Goal: Information Seeking & Learning: Learn about a topic

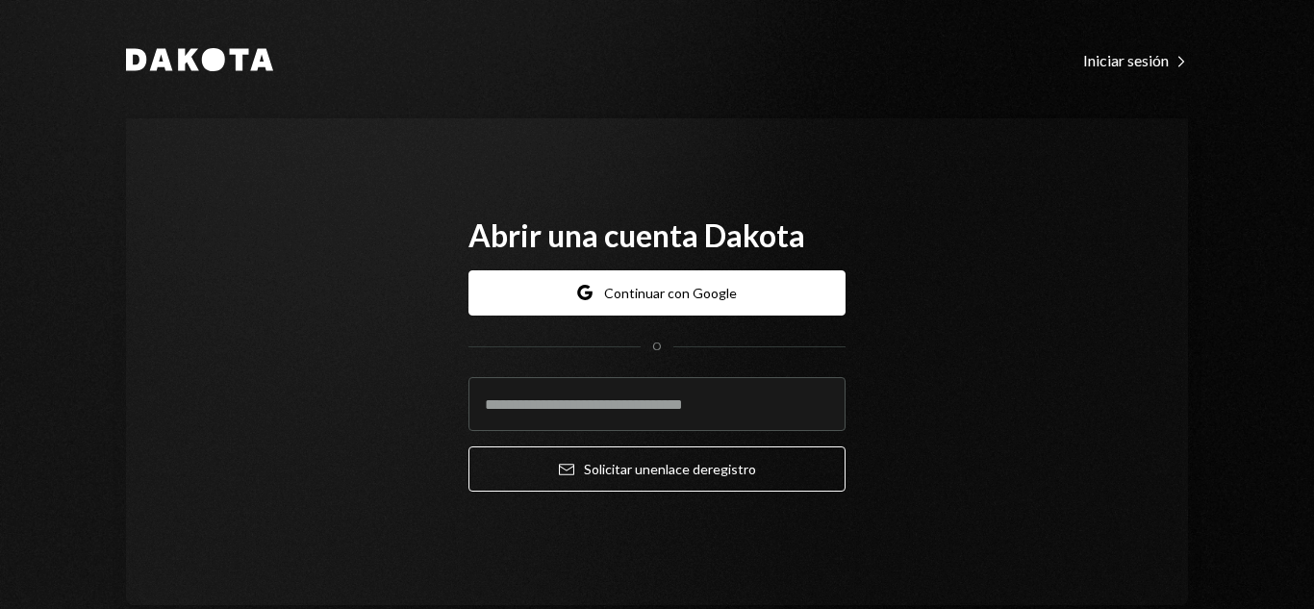
click at [184, 45] on div "Dakota Iniciar sesión Right Caret Abrir una cuenta Dakota Google Continuar con …" at bounding box center [657, 325] width 1154 height 651
click at [211, 50] on icon at bounding box center [213, 59] width 23 height 23
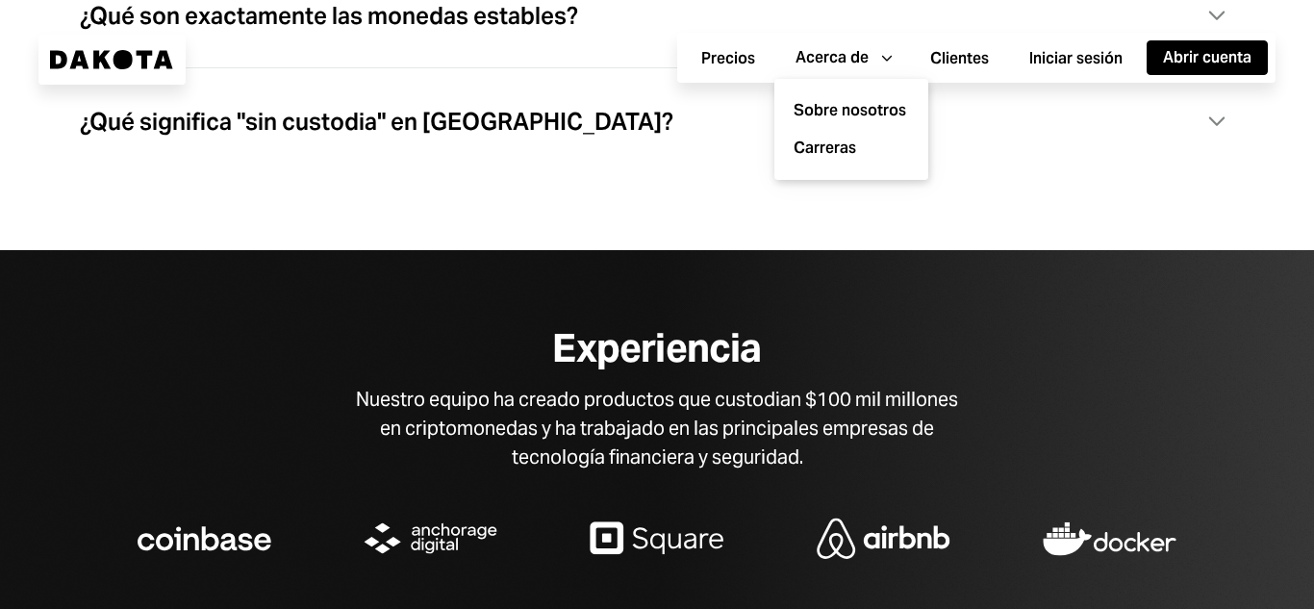
scroll to position [6282, 0]
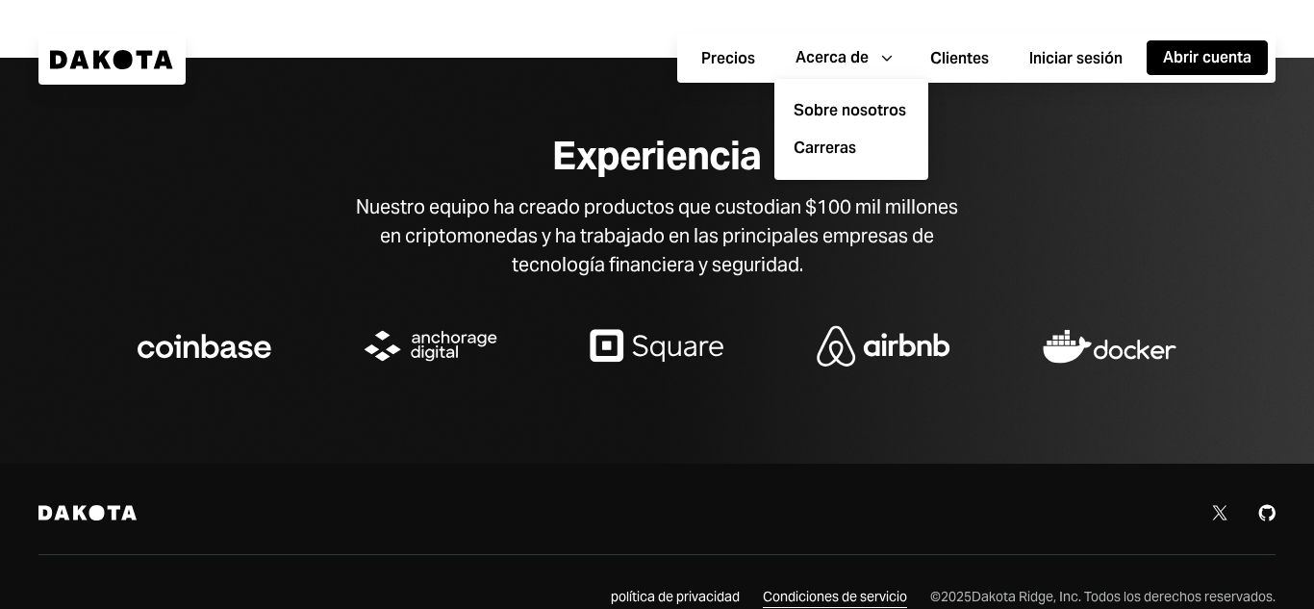
click at [812, 588] on font "Condiciones de servicio" at bounding box center [835, 596] width 144 height 17
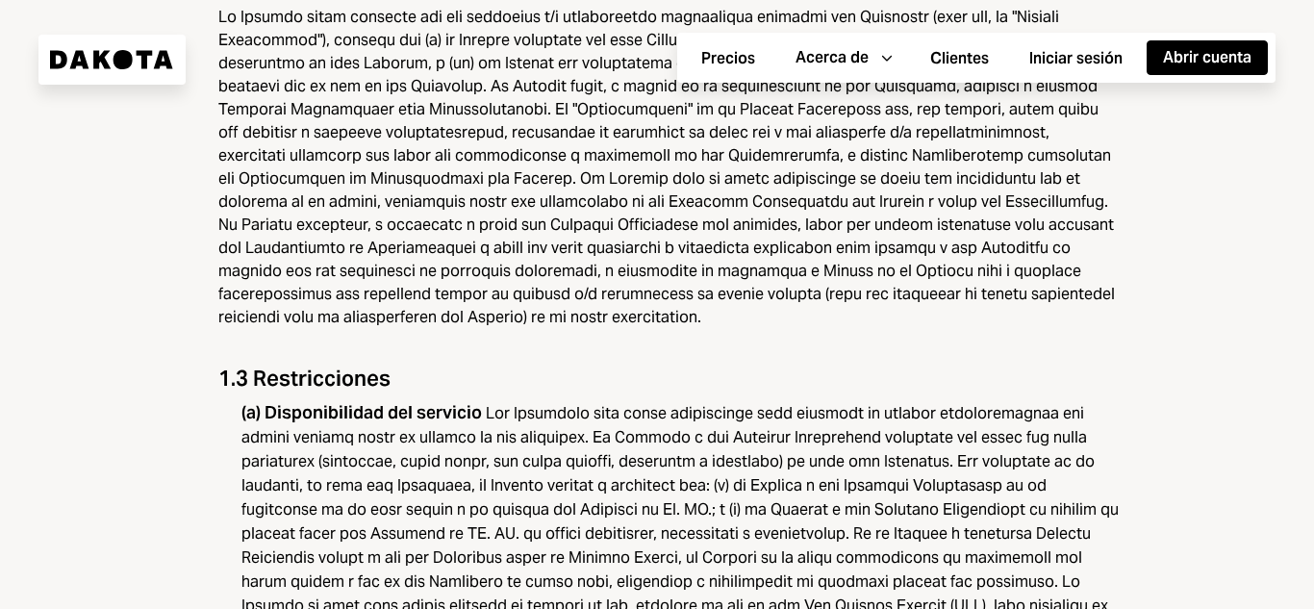
scroll to position [2789, 0]
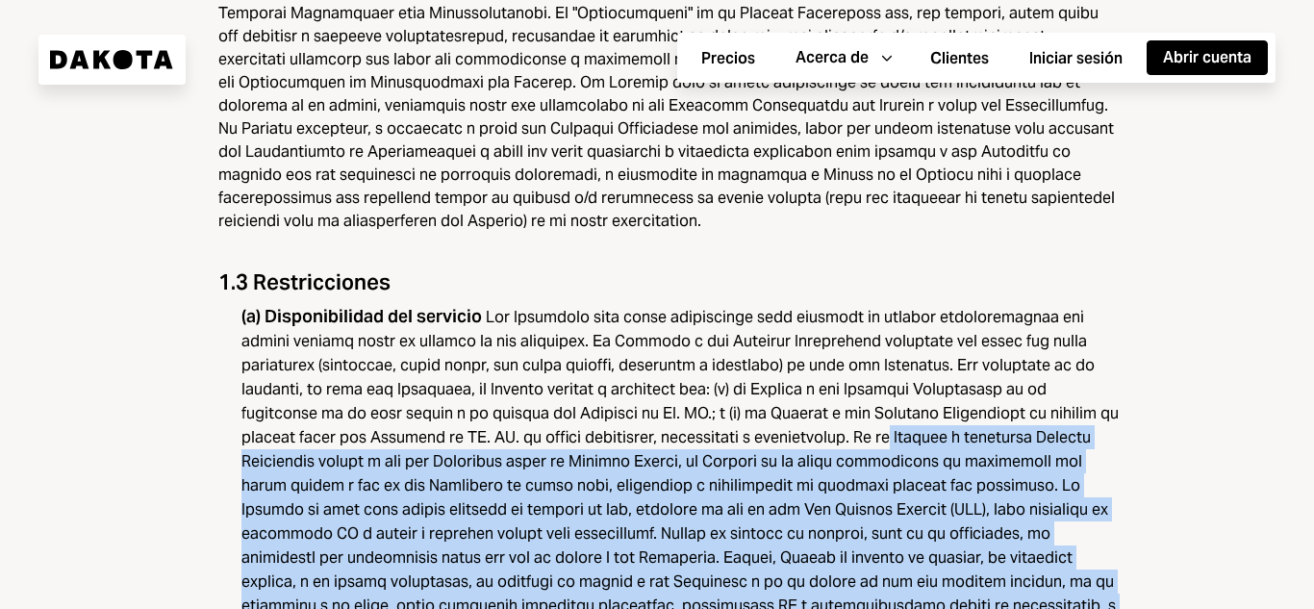
drag, startPoint x: 644, startPoint y: 344, endPoint x: 1146, endPoint y: 504, distance: 526.8
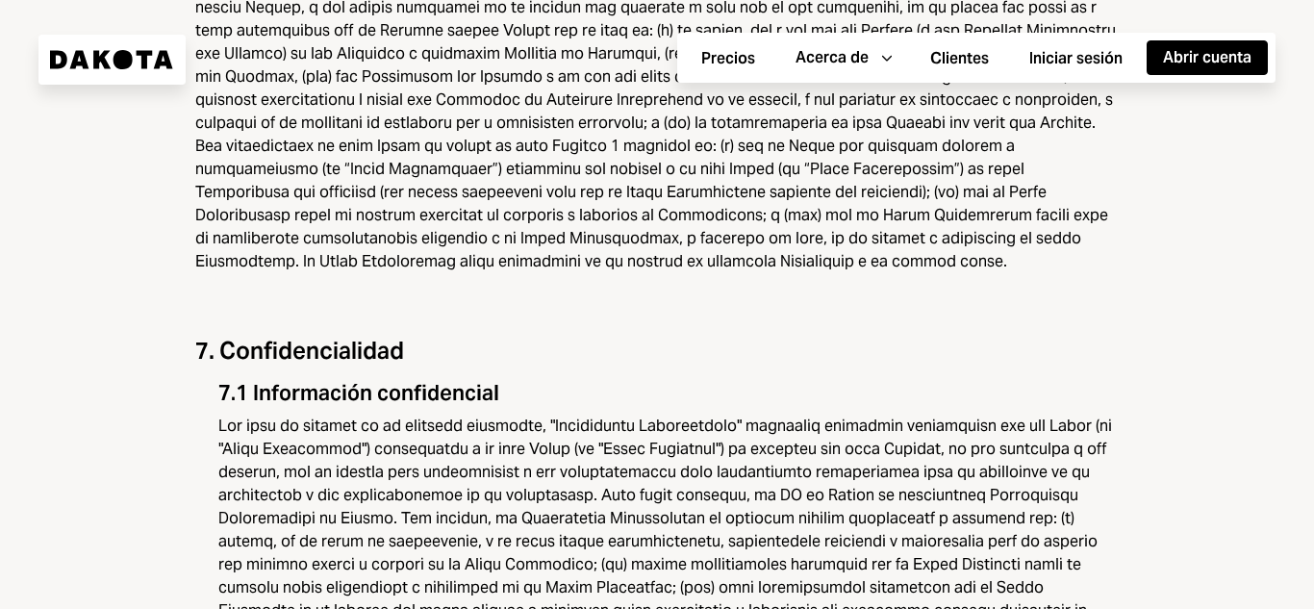
scroll to position [7791, 0]
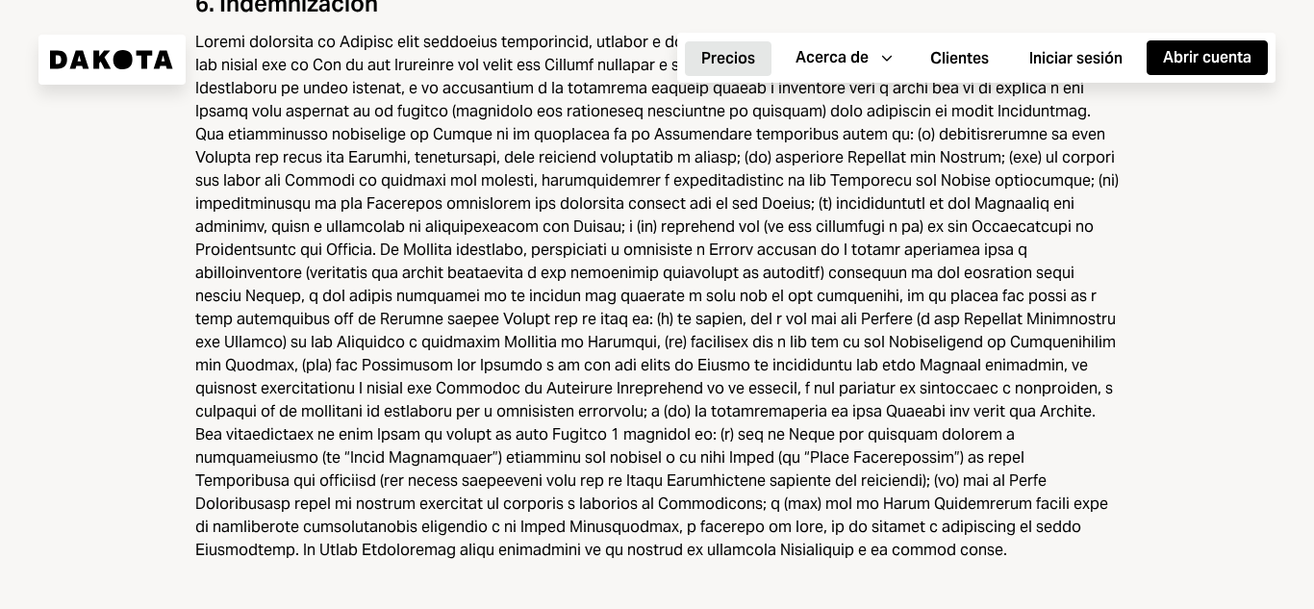
click at [720, 53] on font "Precios" at bounding box center [728, 58] width 54 height 20
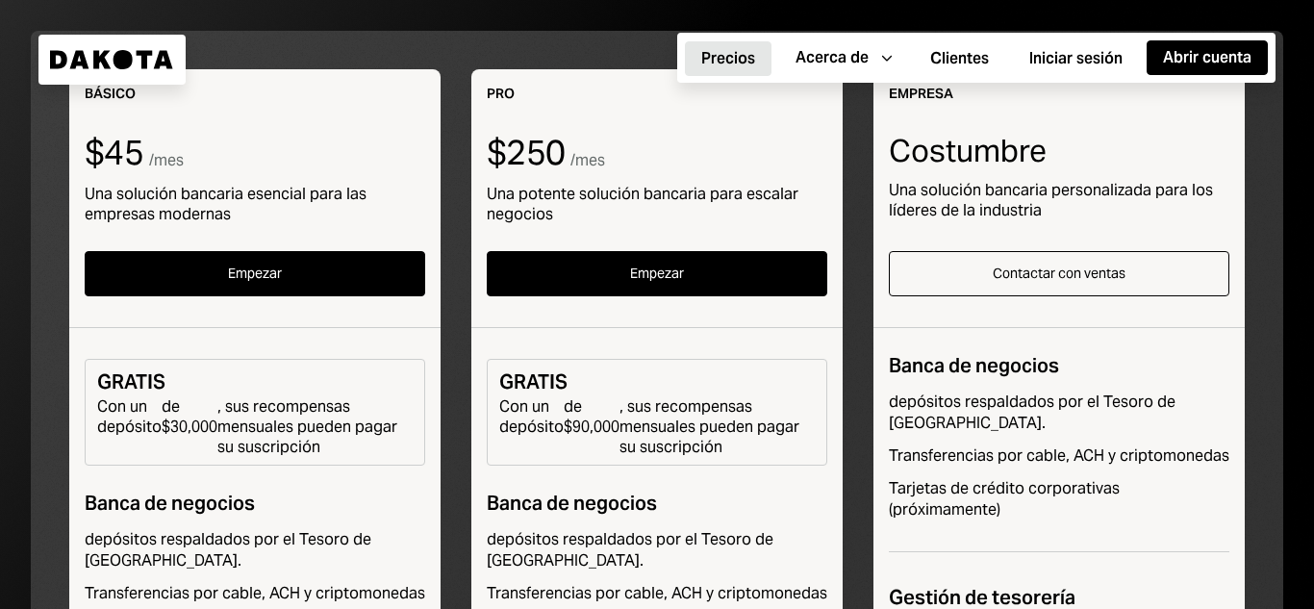
scroll to position [481, 0]
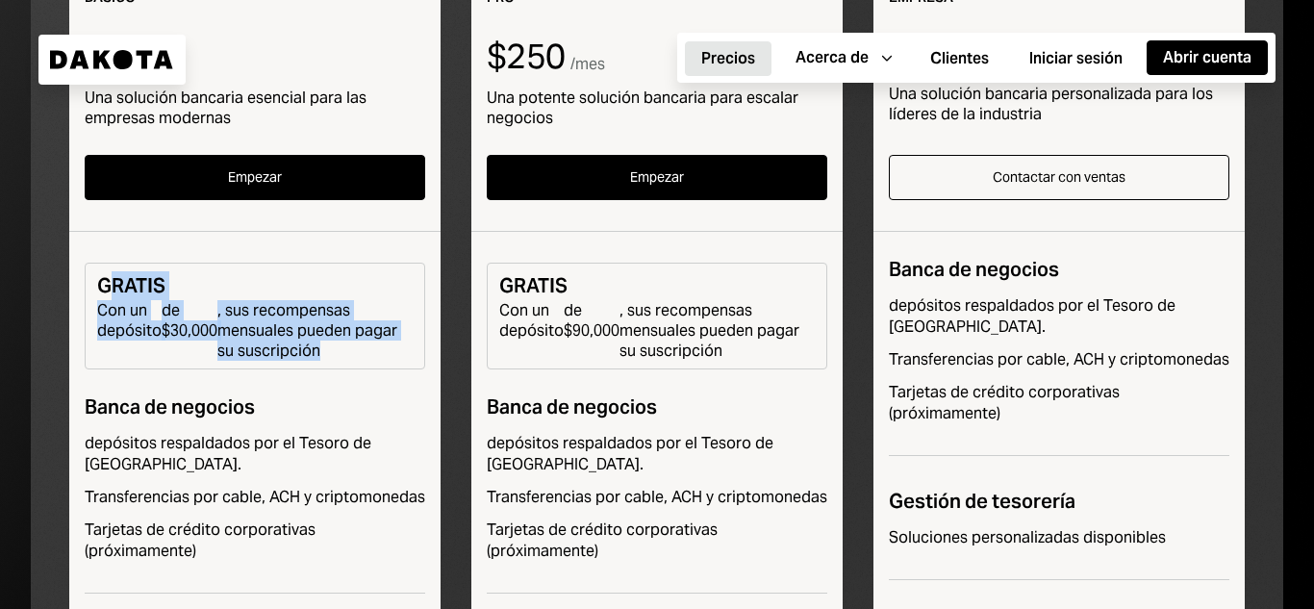
drag, startPoint x: 105, startPoint y: 296, endPoint x: 409, endPoint y: 351, distance: 308.8
click at [409, 351] on div "GRATIS Con un depósito de $30,000 , sus recompensas mensuales pueden pagar su s…" at bounding box center [255, 316] width 340 height 107
click at [369, 330] on font ", sus recompensas mensuales pueden pagar su suscripción" at bounding box center [307, 330] width 180 height 61
drag, startPoint x: 180, startPoint y: 329, endPoint x: 373, endPoint y: 351, distance: 194.6
click at [373, 351] on div "Con un depósito de $30,000 , sus recompensas mensuales pueden pagar su suscripc…" at bounding box center [254, 330] width 315 height 61
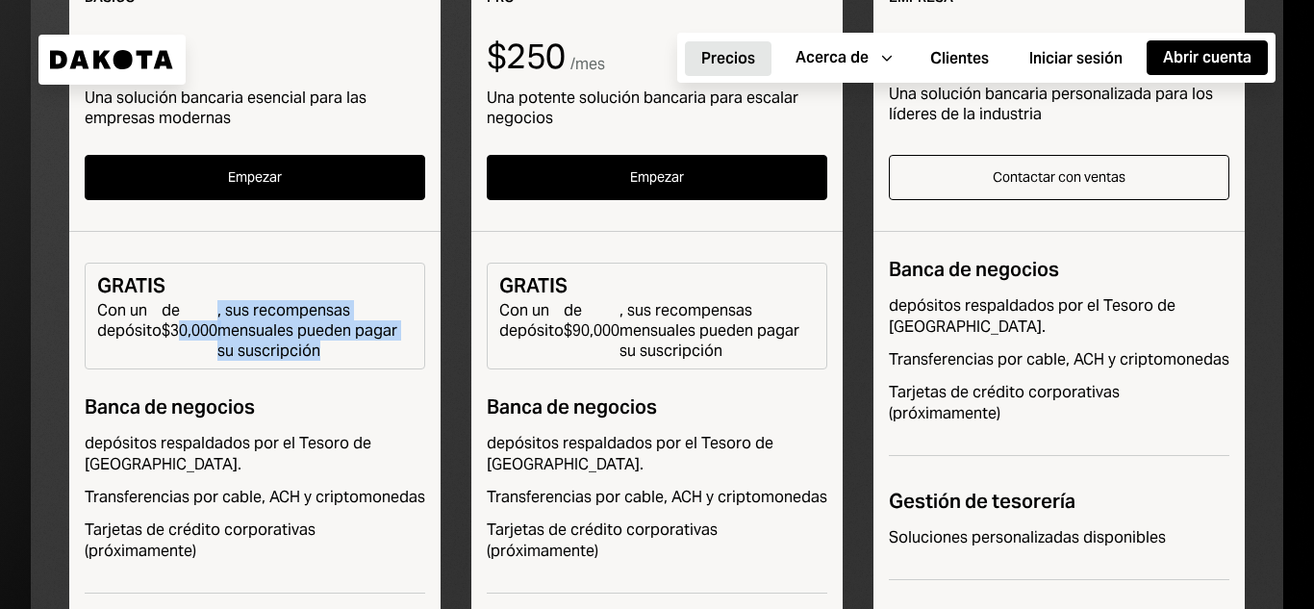
click at [362, 307] on font ", sus recompensas mensuales pueden pagar su suscripción" at bounding box center [314, 330] width 195 height 61
click at [363, 307] on font ", sus recompensas mensuales pueden pagar su suscripción" at bounding box center [314, 330] width 195 height 61
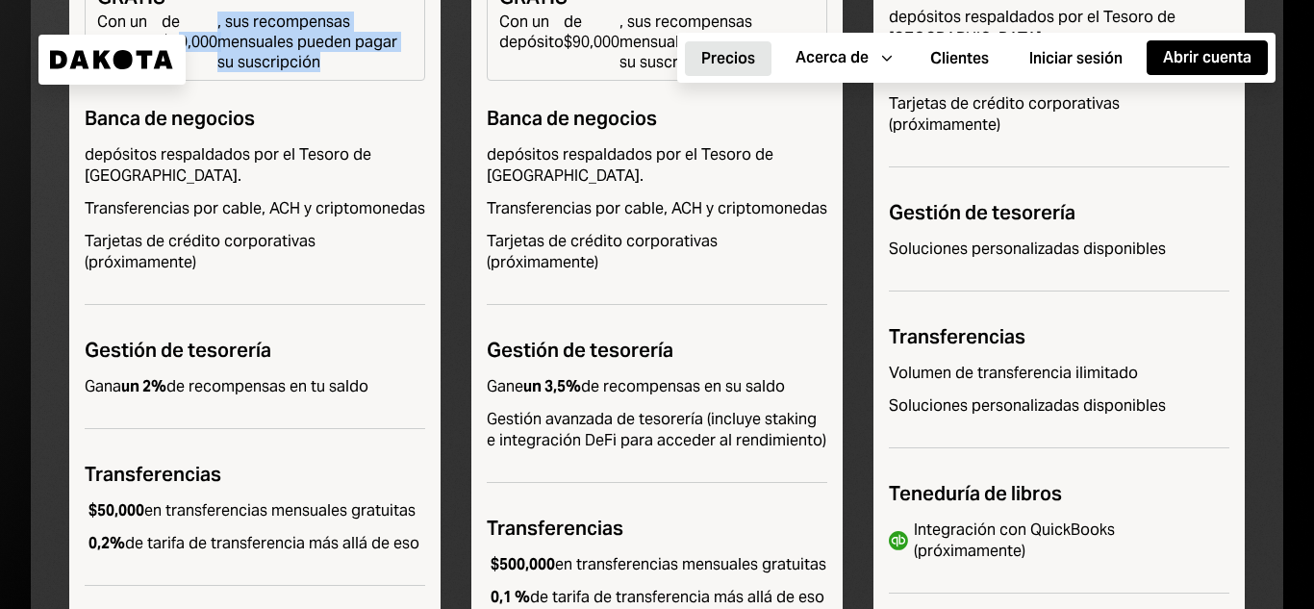
scroll to position [866, 0]
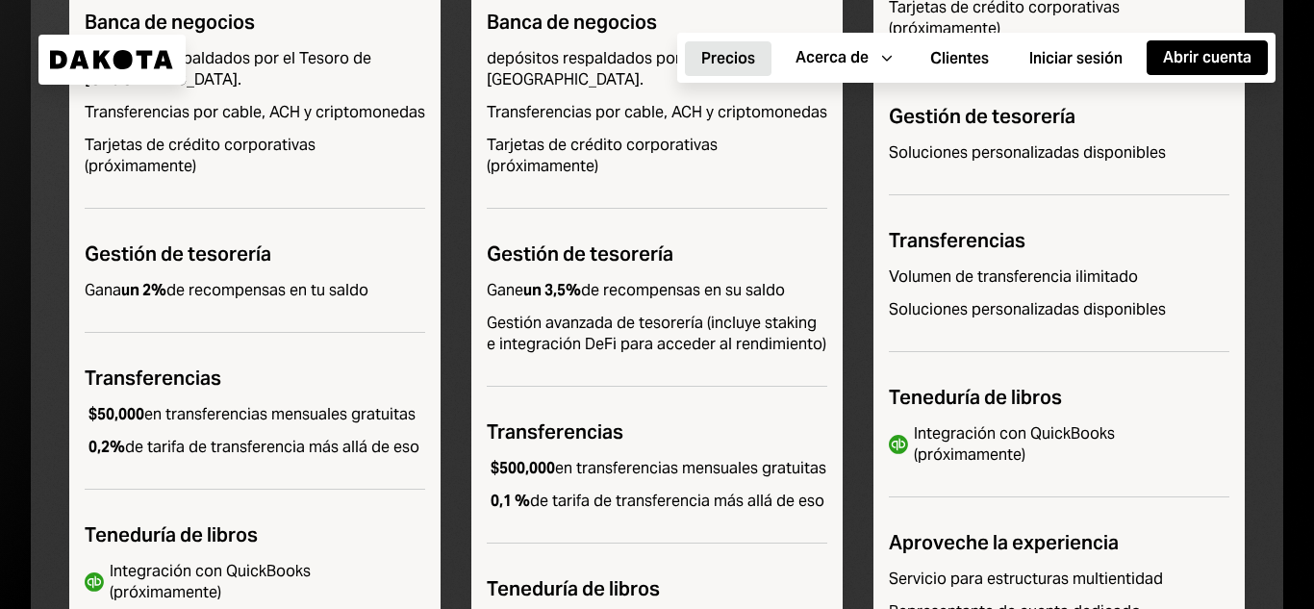
drag, startPoint x: 97, startPoint y: 365, endPoint x: 428, endPoint y: 381, distance: 331.2
click at [428, 381] on div "Básico $45 / mes Una solución bancaria esencial para las empresas modernas Empe…" at bounding box center [254, 218] width 371 height 1260
drag, startPoint x: 99, startPoint y: 403, endPoint x: 428, endPoint y: 406, distance: 329.0
click at [428, 406] on div "Básico $45 / mes Una solución bancaria esencial para las empresas modernas Empe…" at bounding box center [254, 218] width 371 height 1260
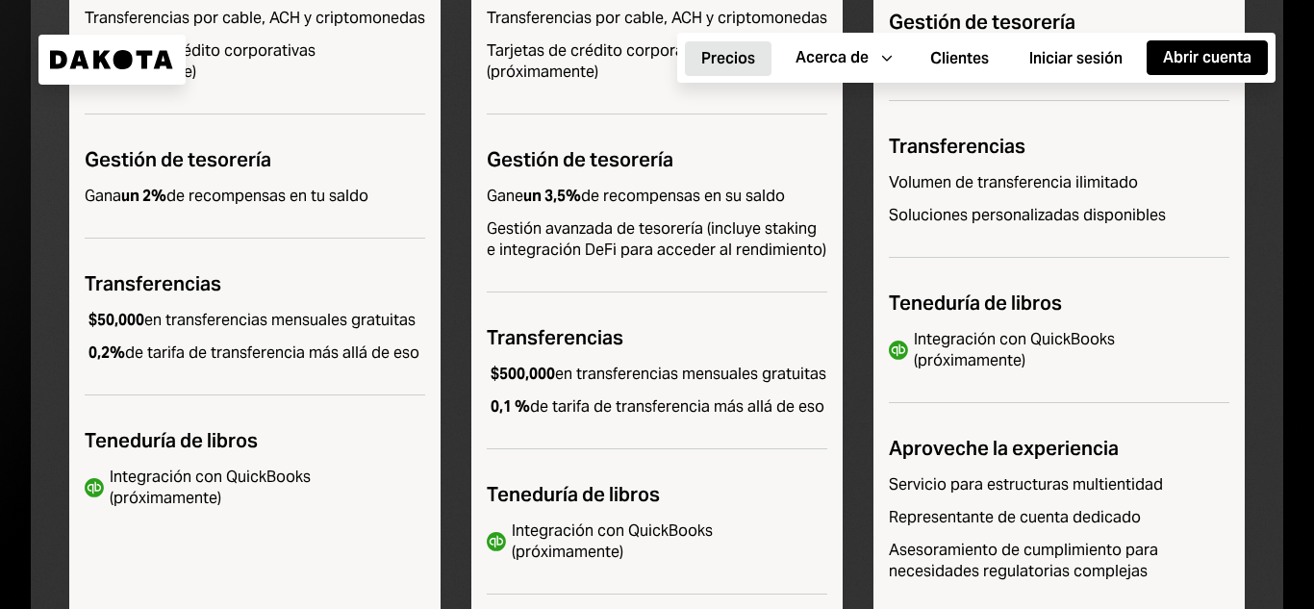
scroll to position [864, 0]
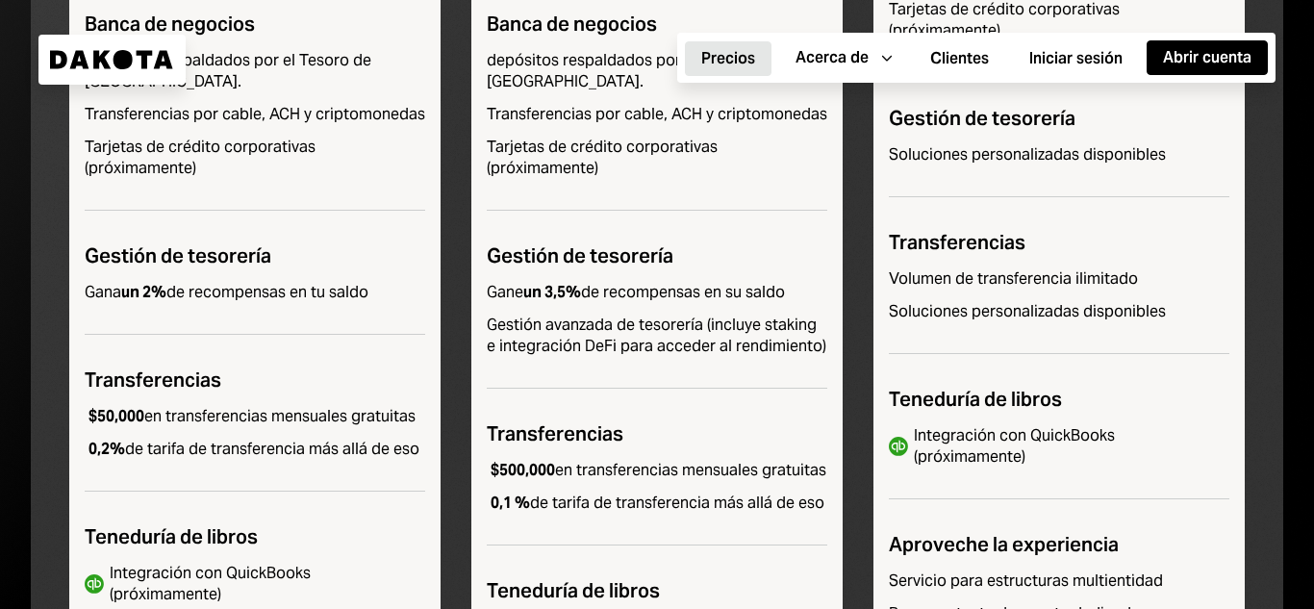
click at [189, 406] on font "en transferencias mensuales gratuitas" at bounding box center [279, 416] width 271 height 20
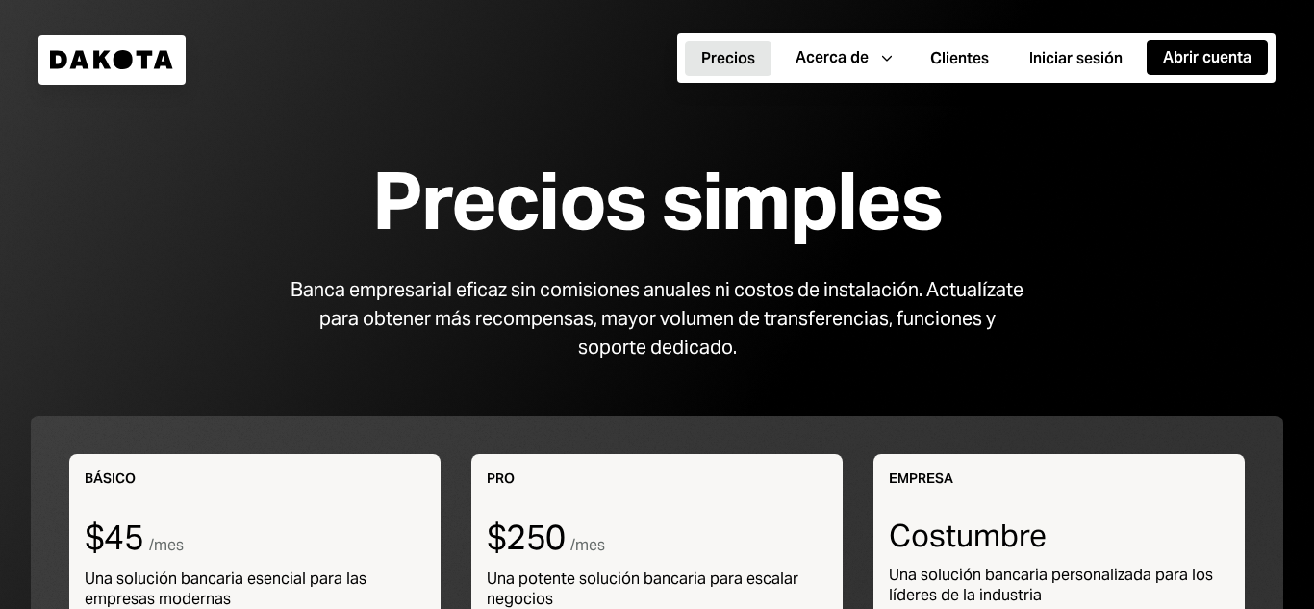
scroll to position [0, 0]
